Goal: Task Accomplishment & Management: Manage account settings

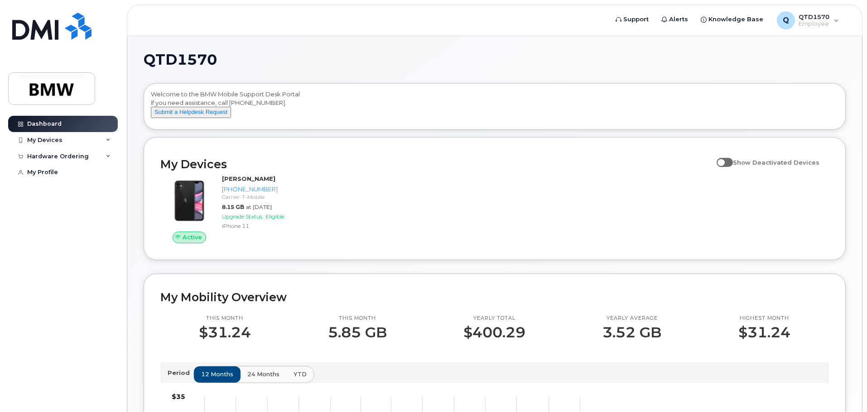
scroll to position [45, 0]
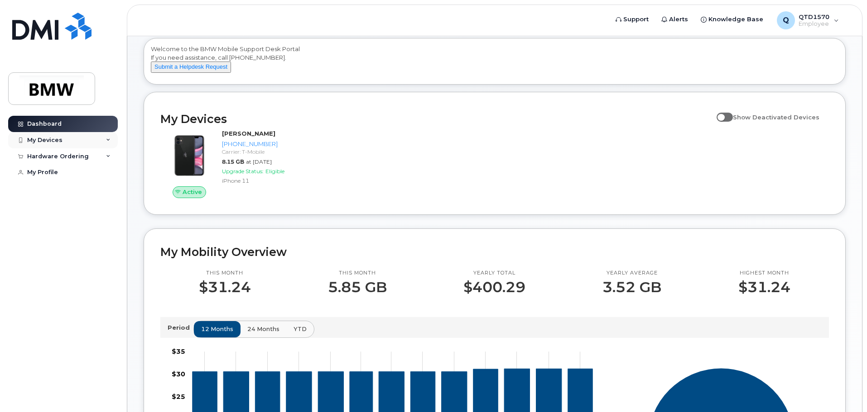
click at [91, 140] on div "My Devices" at bounding box center [63, 140] width 110 height 16
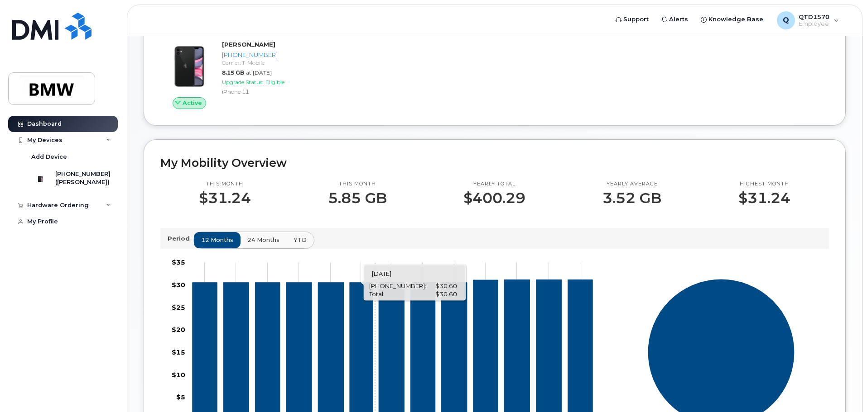
scroll to position [0, 0]
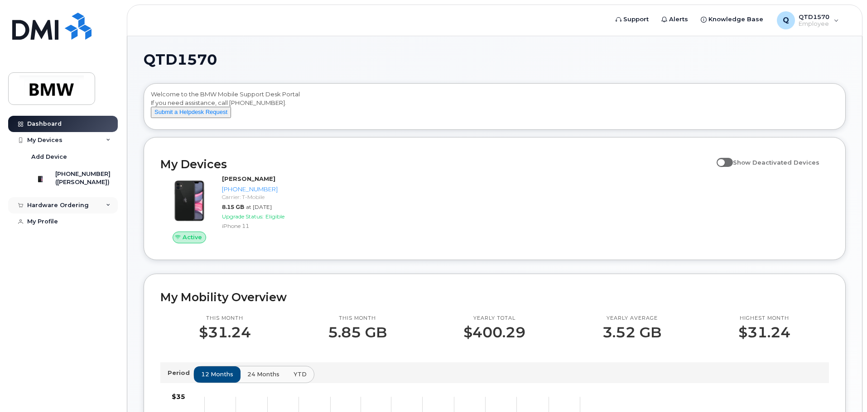
click at [113, 214] on div "Hardware Ordering" at bounding box center [63, 205] width 110 height 16
click at [50, 243] on div "My Profile" at bounding box center [42, 238] width 31 height 7
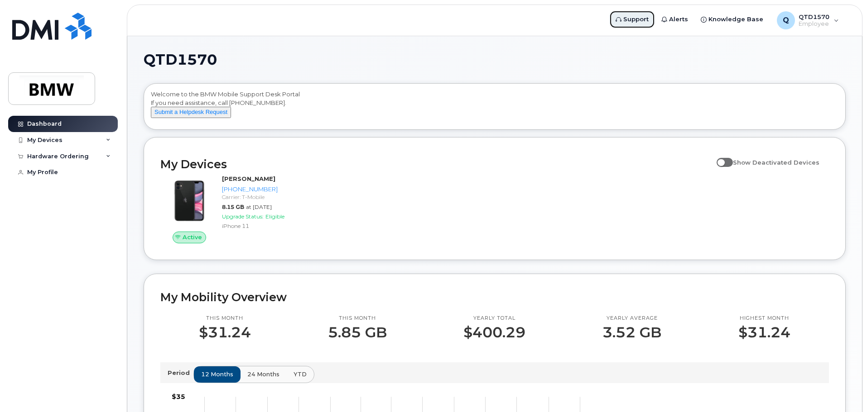
click at [646, 20] on span "Support" at bounding box center [635, 19] width 25 height 9
click at [67, 92] on img at bounding box center [52, 89] width 70 height 26
click at [836, 20] on div "Q QTD1570 Employee" at bounding box center [807, 20] width 75 height 18
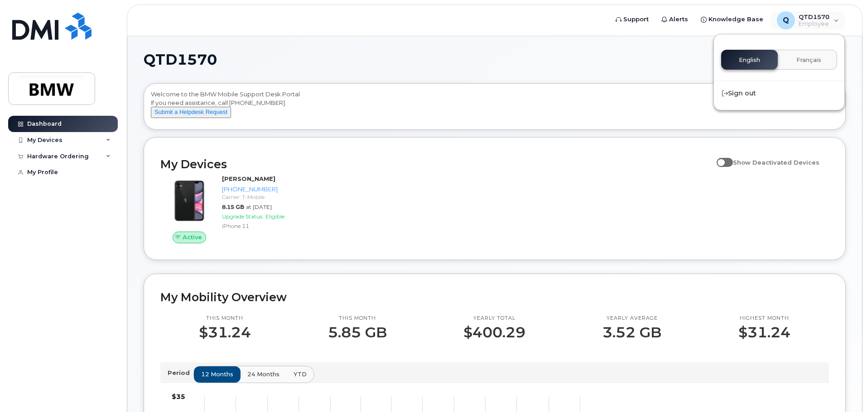
click at [599, 68] on div "QTD1570 Welcome to the BMW Mobile Support Desk Portal If you need assistance, c…" at bounding box center [495, 402] width 702 height 699
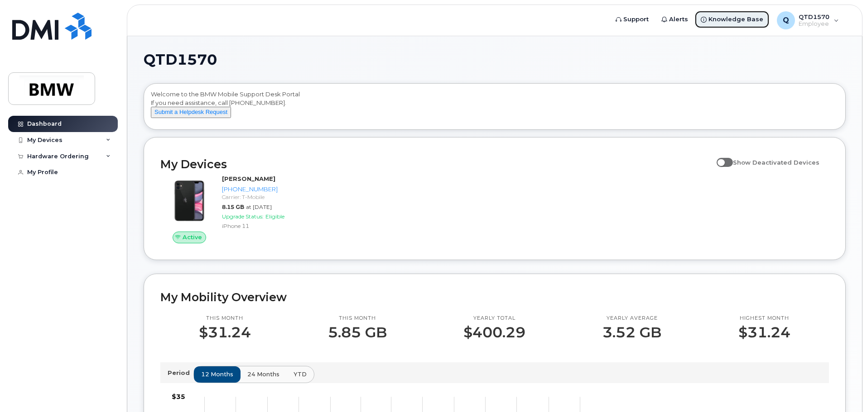
click at [742, 18] on span "Knowledge Base" at bounding box center [735, 19] width 55 height 9
click at [52, 139] on div "My Devices" at bounding box center [44, 140] width 35 height 7
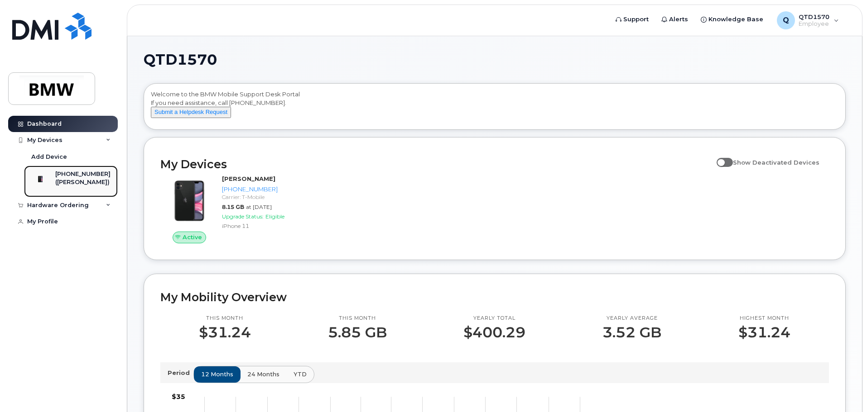
click at [78, 176] on div "[PHONE_NUMBER]" at bounding box center [82, 174] width 55 height 8
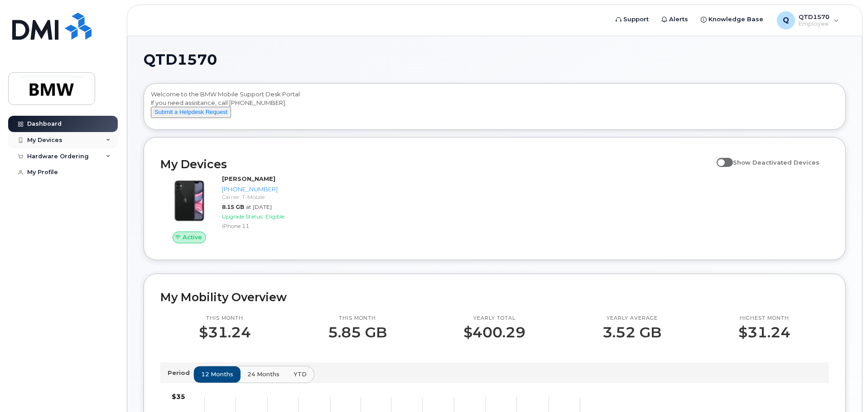
click at [104, 140] on div "My Devices" at bounding box center [63, 140] width 110 height 16
click at [48, 142] on div "My Devices" at bounding box center [44, 140] width 35 height 7
click at [108, 141] on icon at bounding box center [108, 140] width 5 height 5
click at [727, 167] on span at bounding box center [724, 162] width 16 height 9
click at [723, 161] on input "Show Deactivated Devices" at bounding box center [719, 157] width 7 height 7
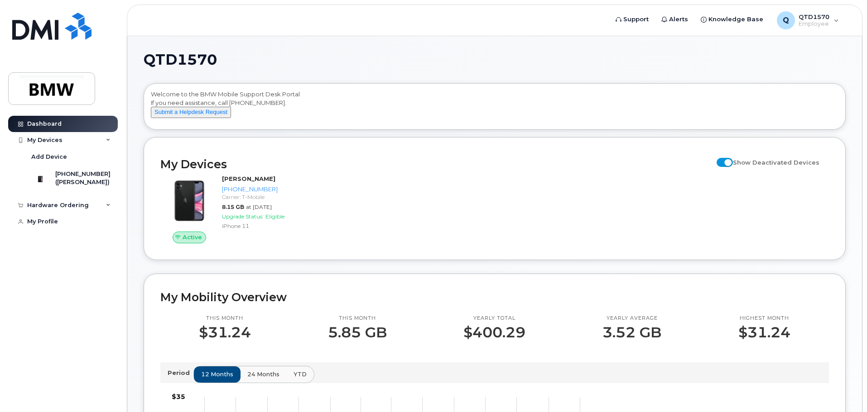
click at [733, 167] on span at bounding box center [724, 162] width 16 height 9
click at [723, 161] on input "Show Deactivated Devices" at bounding box center [719, 157] width 7 height 7
checkbox input "false"
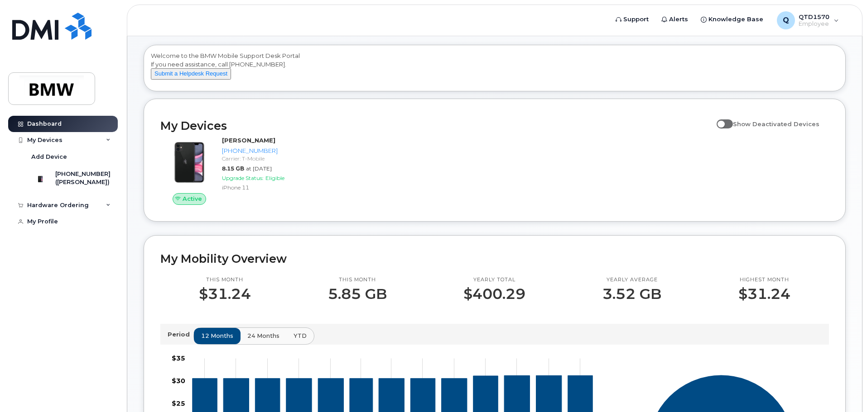
scroll to position [91, 0]
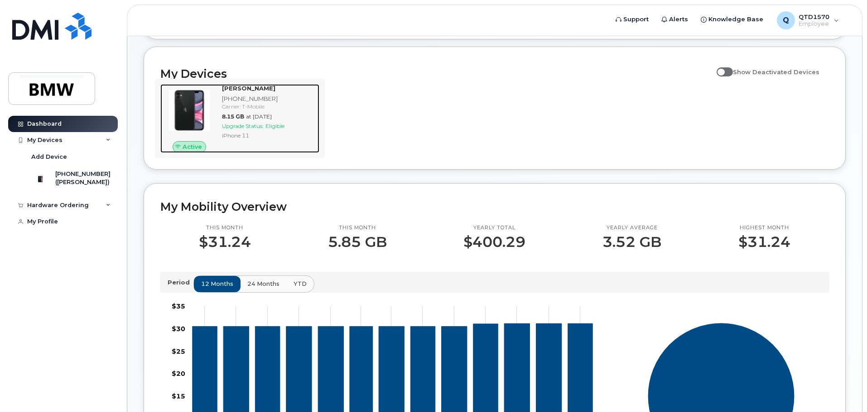
click at [272, 103] on div "[PHONE_NUMBER]" at bounding box center [269, 99] width 94 height 9
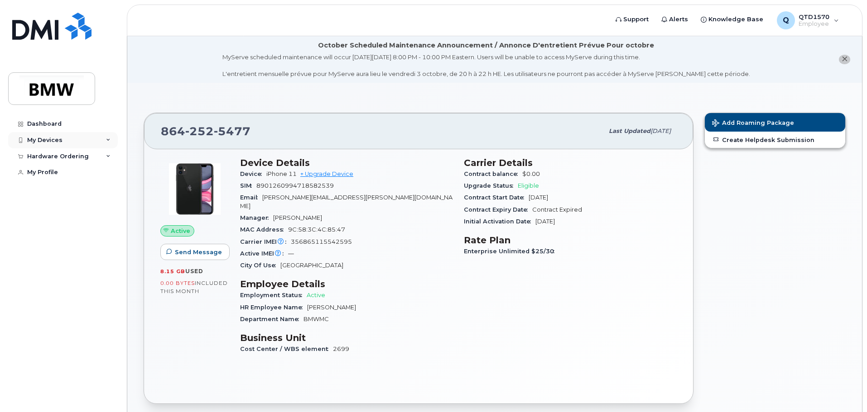
click at [49, 139] on div "My Devices" at bounding box center [44, 140] width 35 height 7
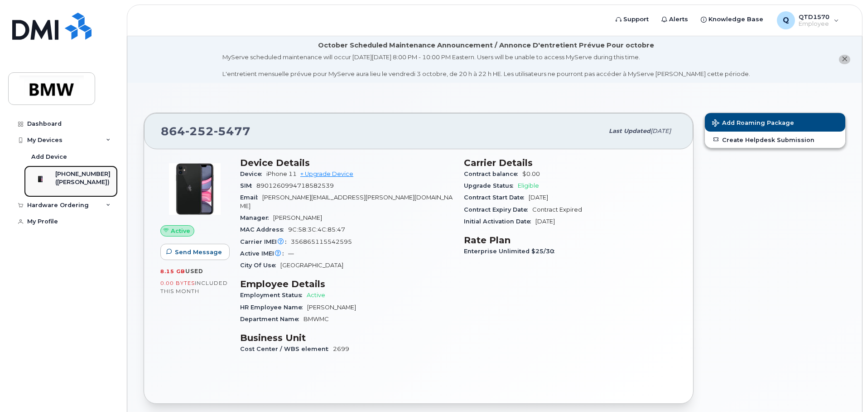
click at [45, 179] on img at bounding box center [40, 179] width 9 height 9
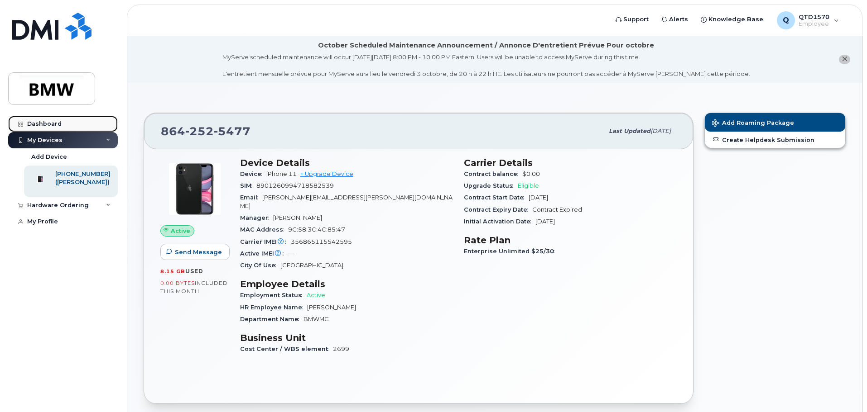
click at [36, 124] on div "Dashboard" at bounding box center [44, 123] width 34 height 7
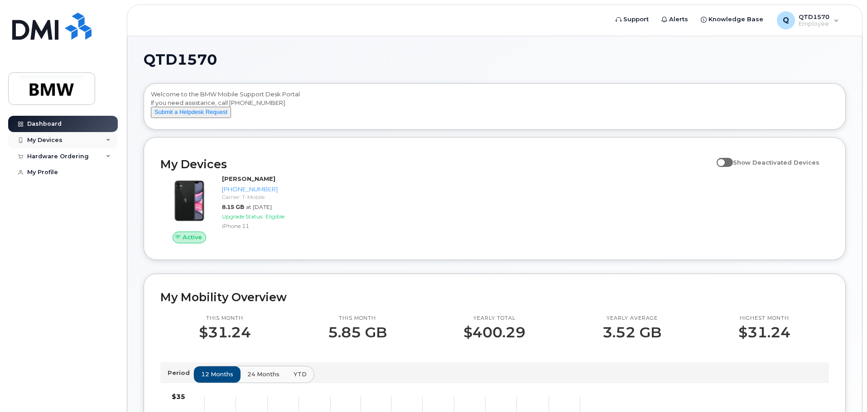
click at [65, 144] on div "My Devices" at bounding box center [63, 140] width 110 height 16
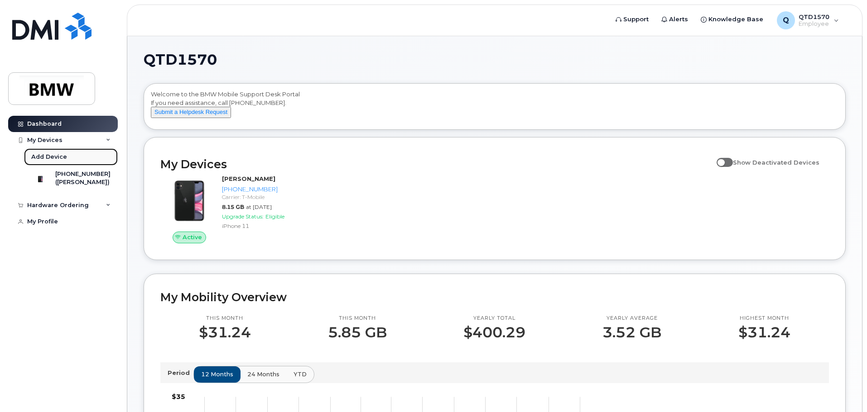
click at [55, 159] on div "Add Device" at bounding box center [49, 157] width 36 height 8
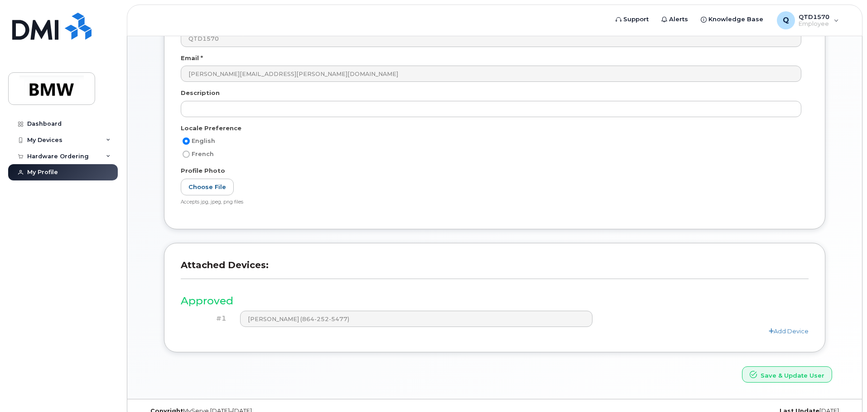
scroll to position [172, 0]
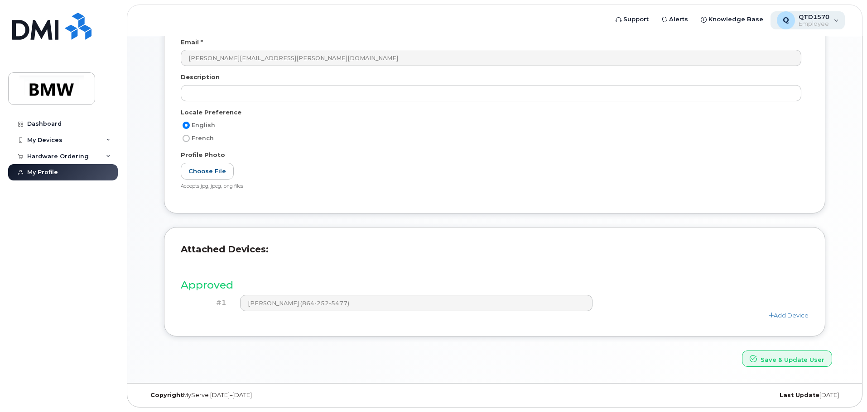
click at [827, 19] on span "QTD1570" at bounding box center [813, 16] width 31 height 7
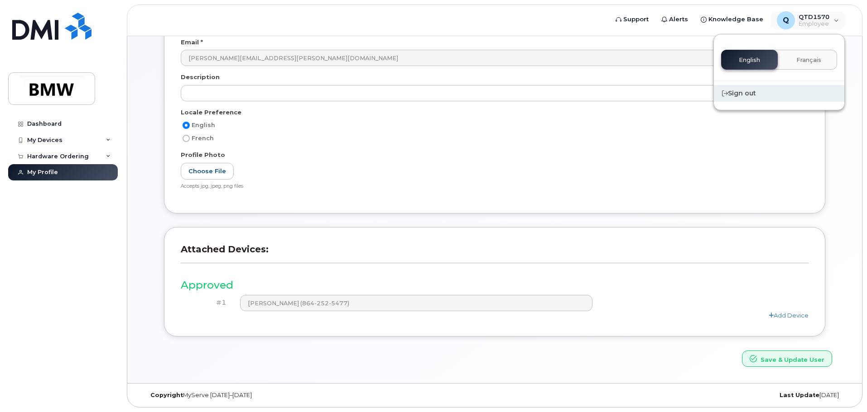
click at [749, 95] on div "Sign out" at bounding box center [779, 93] width 130 height 17
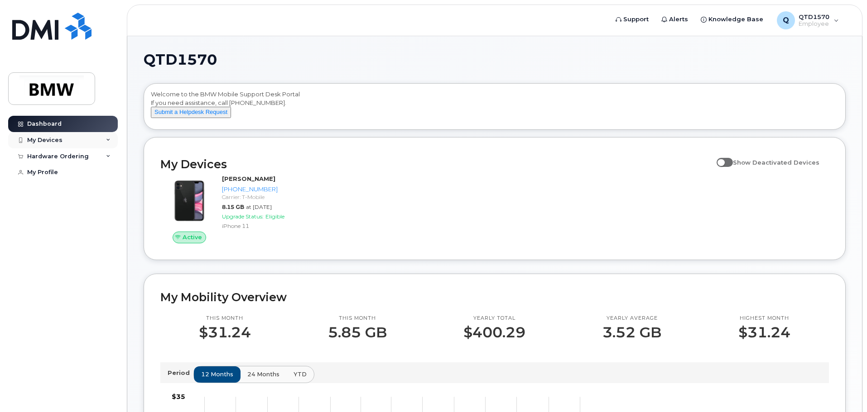
click at [57, 141] on div "My Devices" at bounding box center [44, 140] width 35 height 7
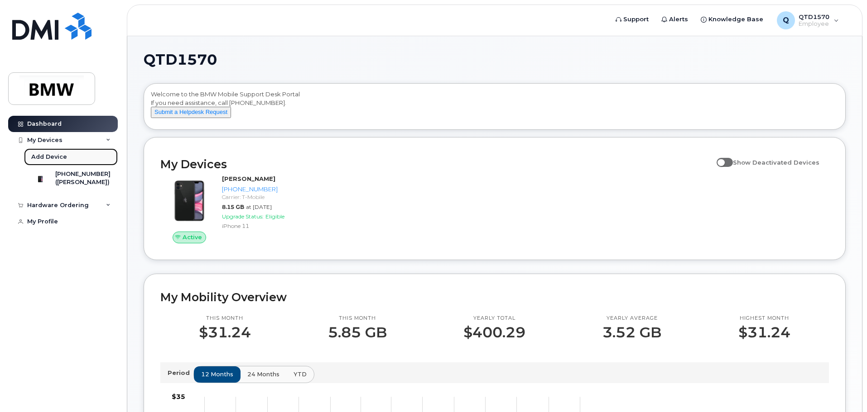
click at [54, 156] on div "Add Device" at bounding box center [49, 157] width 36 height 8
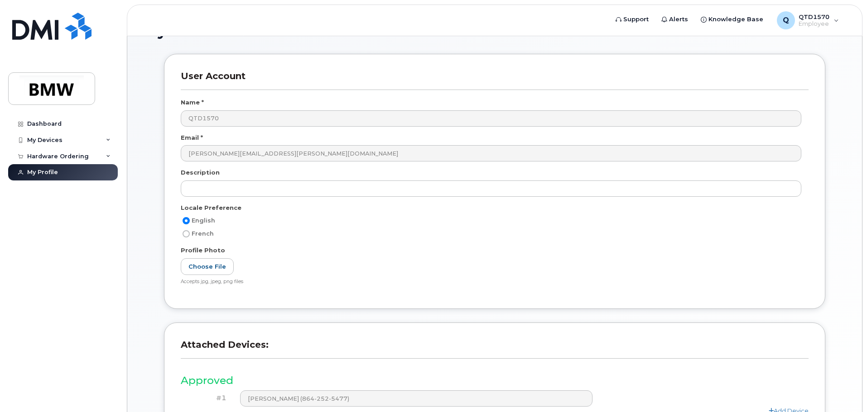
scroll to position [172, 0]
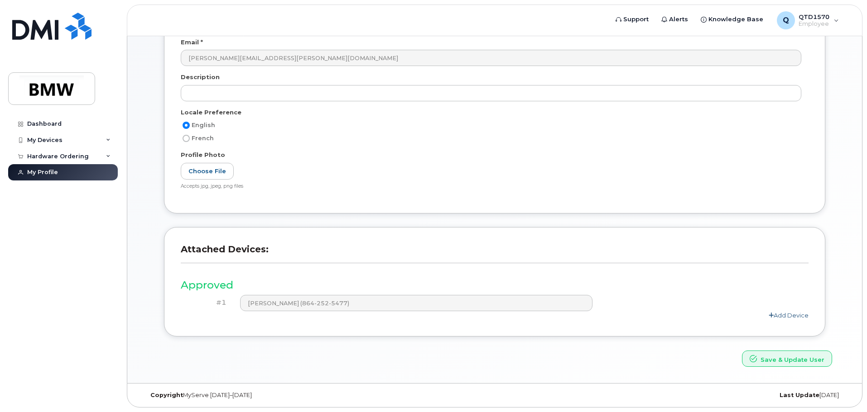
click at [778, 316] on link "Add Device" at bounding box center [788, 315] width 40 height 7
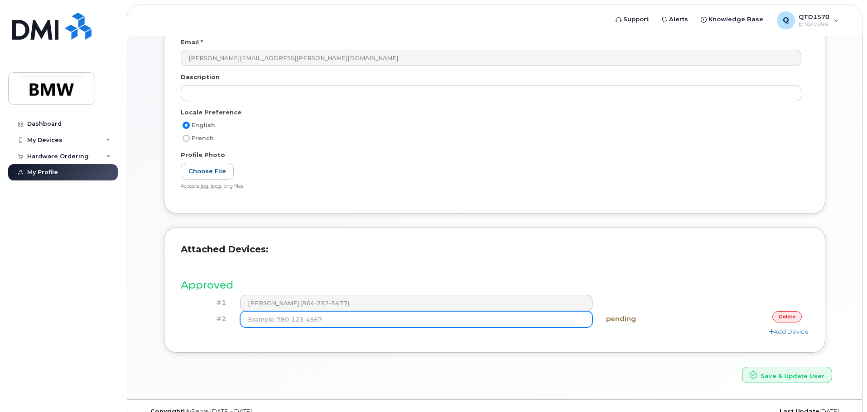
drag, startPoint x: 278, startPoint y: 323, endPoint x: 211, endPoint y: 323, distance: 67.5
click at [216, 324] on div "#2 pending delete" at bounding box center [495, 319] width 628 height 16
click at [267, 318] on input at bounding box center [416, 319] width 353 height 16
type input "[PHONE_NUMBER]"
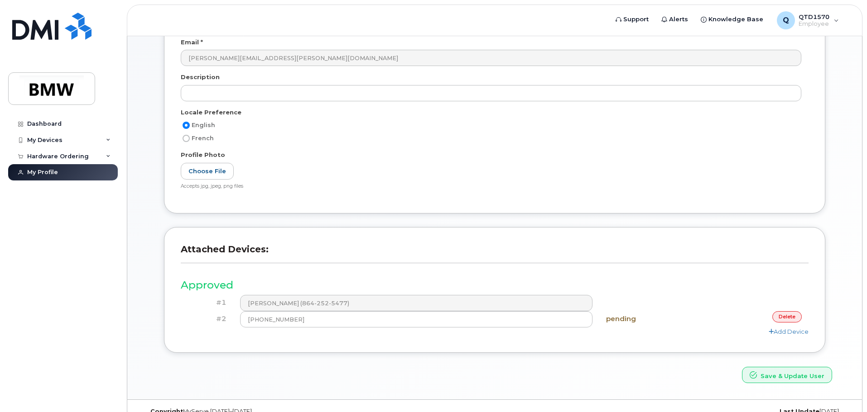
click at [660, 247] on h3 "Attached Devices:" at bounding box center [495, 253] width 628 height 19
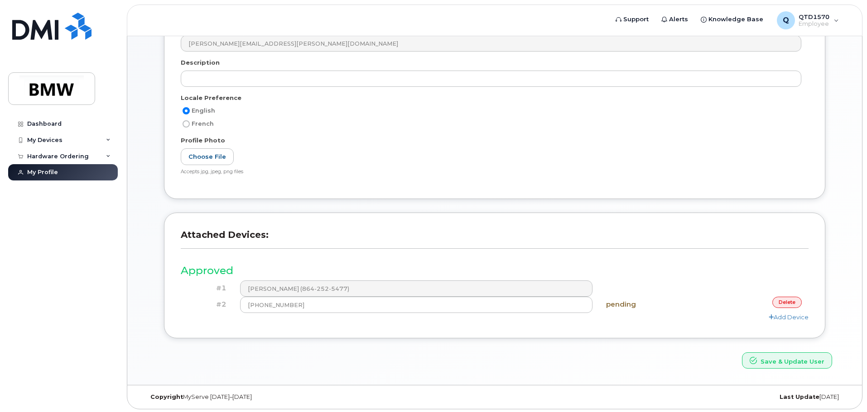
scroll to position [188, 0]
click at [780, 301] on link "delete" at bounding box center [786, 300] width 29 height 11
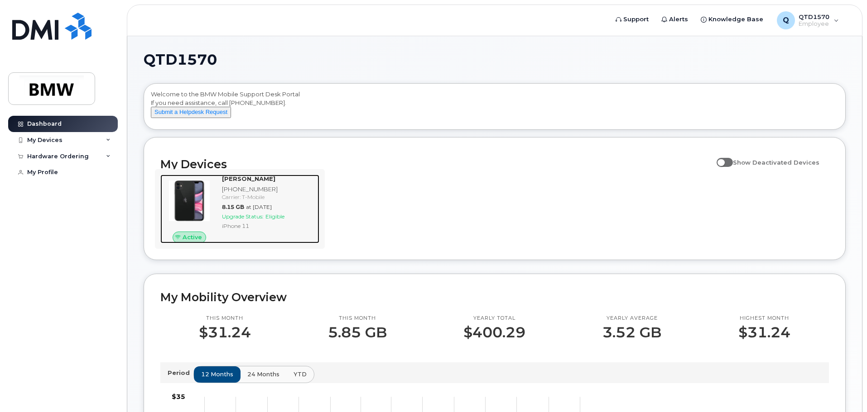
click at [182, 241] on span at bounding box center [177, 237] width 7 height 7
